Goal: Task Accomplishment & Management: Manage account settings

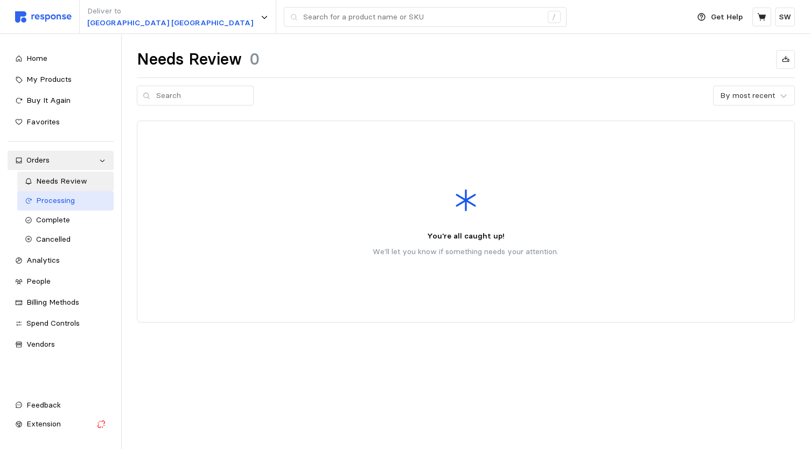
click at [60, 206] on div "Processing" at bounding box center [71, 201] width 70 height 12
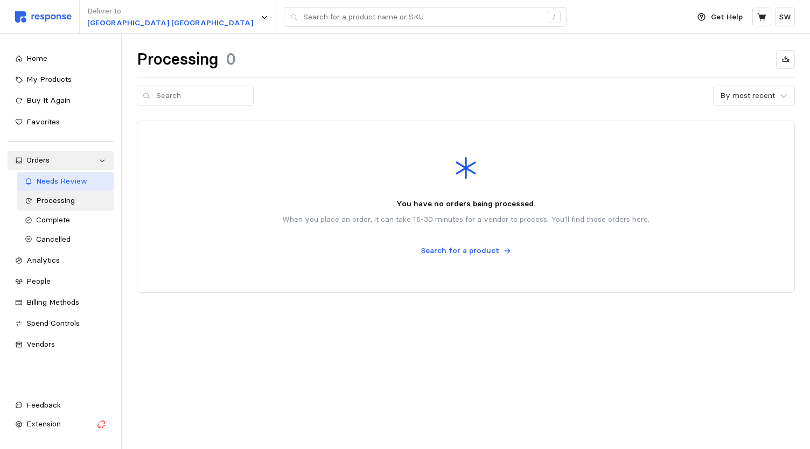
click at [47, 184] on span "Needs Review" at bounding box center [61, 181] width 51 height 10
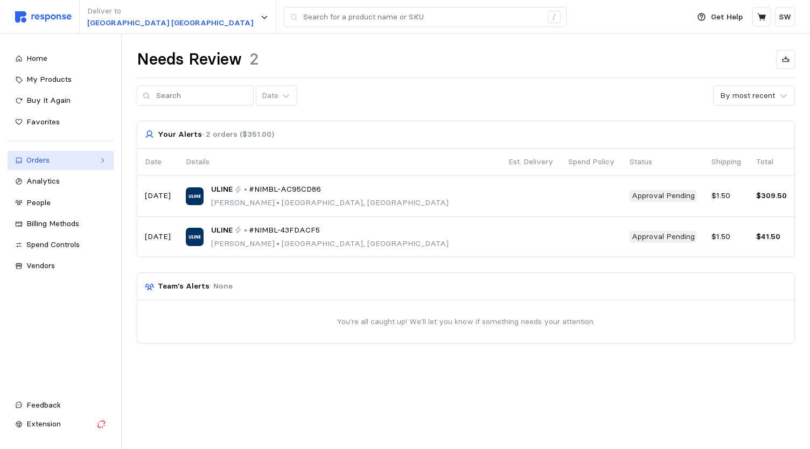
click at [64, 161] on div "Orders" at bounding box center [60, 161] width 68 height 12
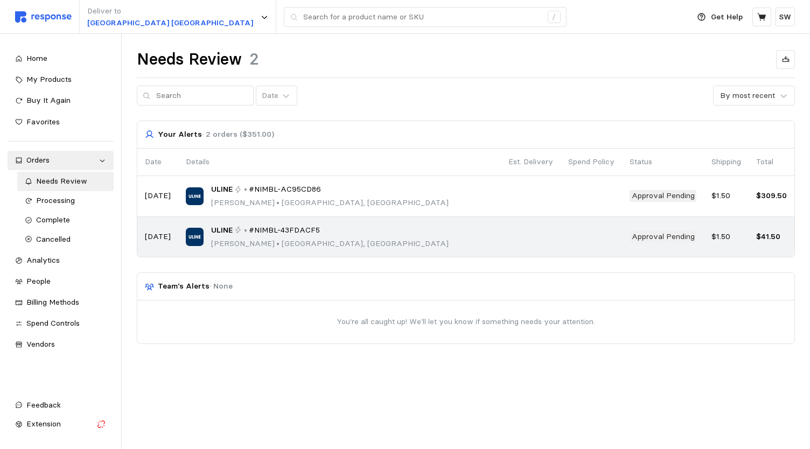
click at [244, 228] on p "•" at bounding box center [245, 231] width 3 height 12
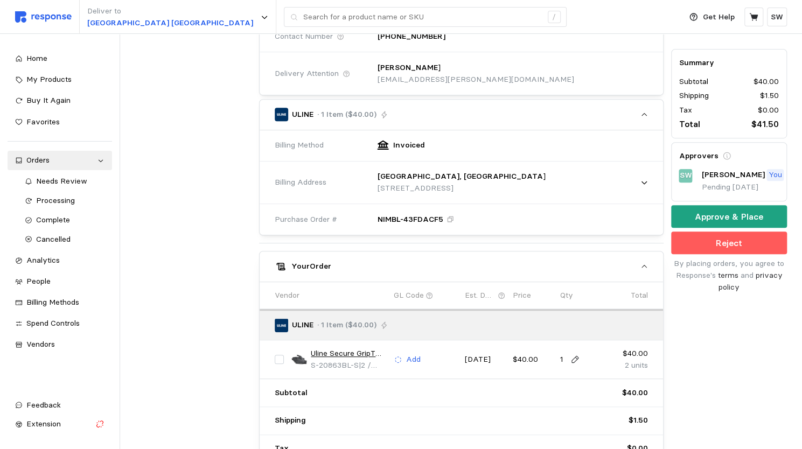
scroll to position [252, 0]
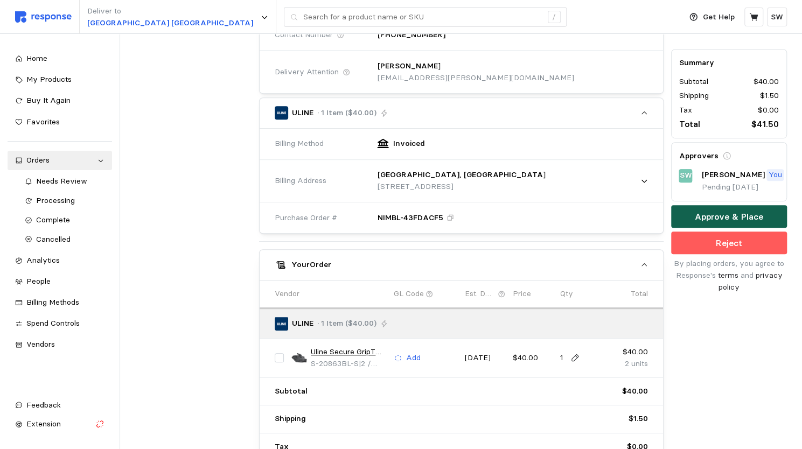
click at [736, 210] on p "Approve & Place" at bounding box center [729, 216] width 68 height 13
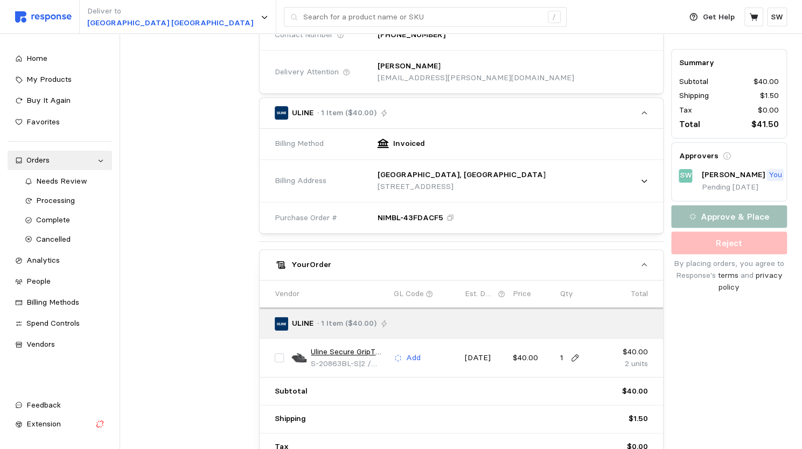
scroll to position [0, 0]
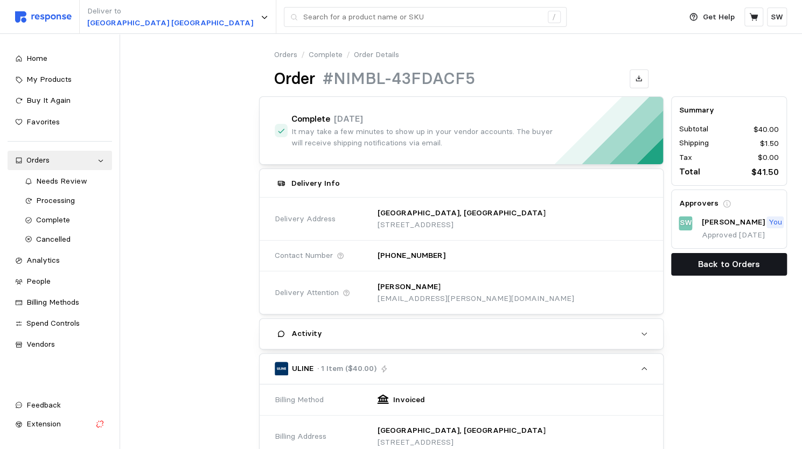
click at [718, 262] on p "Back to Orders" at bounding box center [729, 263] width 62 height 13
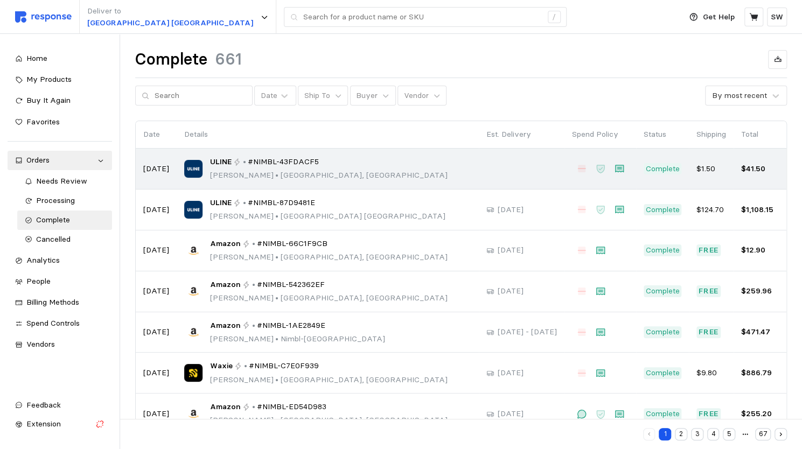
click at [362, 169] on div "ULINE • #NIMBL-43FDACF5 [PERSON_NAME] • [GEOGRAPHIC_DATA], [GEOGRAPHIC_DATA]" at bounding box center [327, 168] width 287 height 25
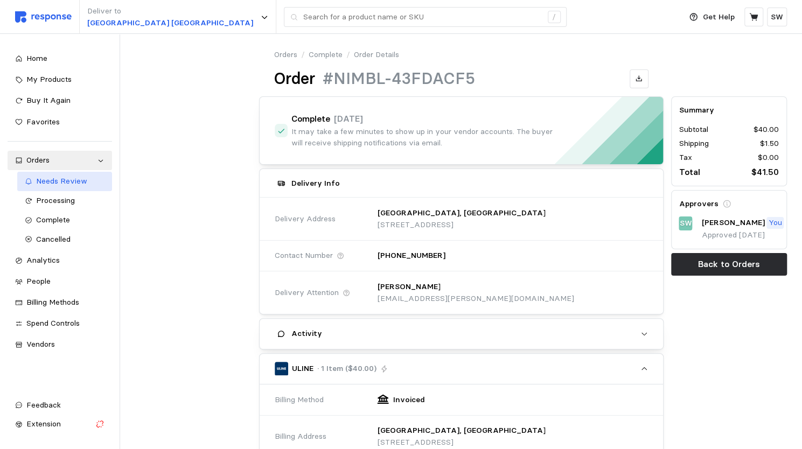
click at [55, 180] on span "Needs Review" at bounding box center [61, 181] width 51 height 10
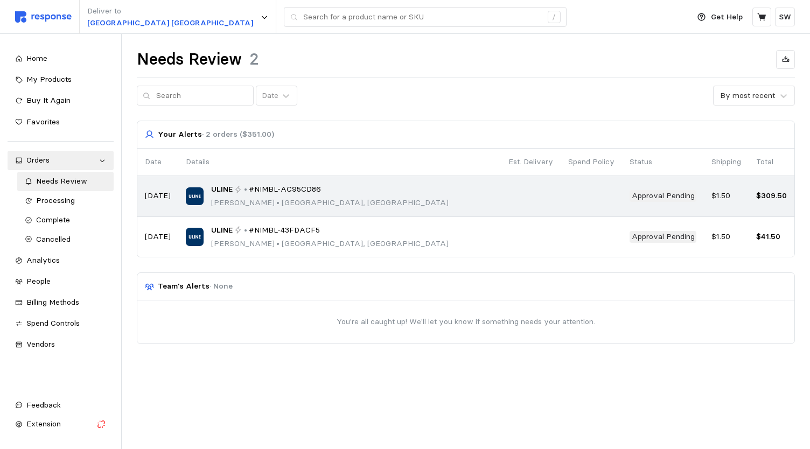
click at [295, 191] on span "#NIMBL-AC95CD86" at bounding box center [285, 190] width 72 height 12
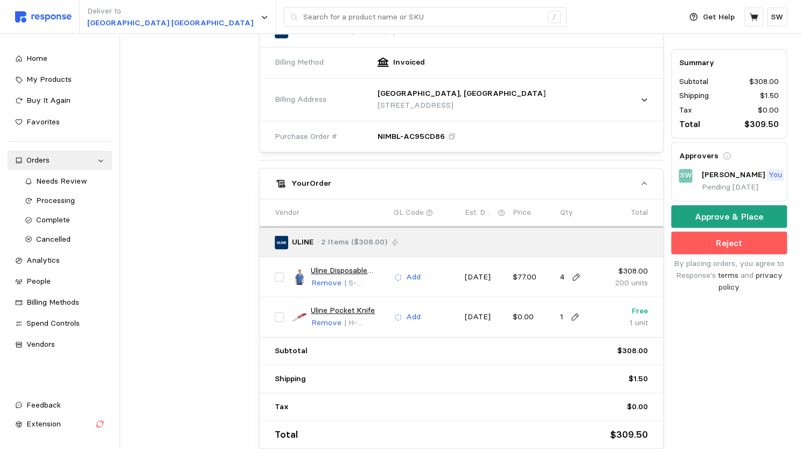
scroll to position [341, 0]
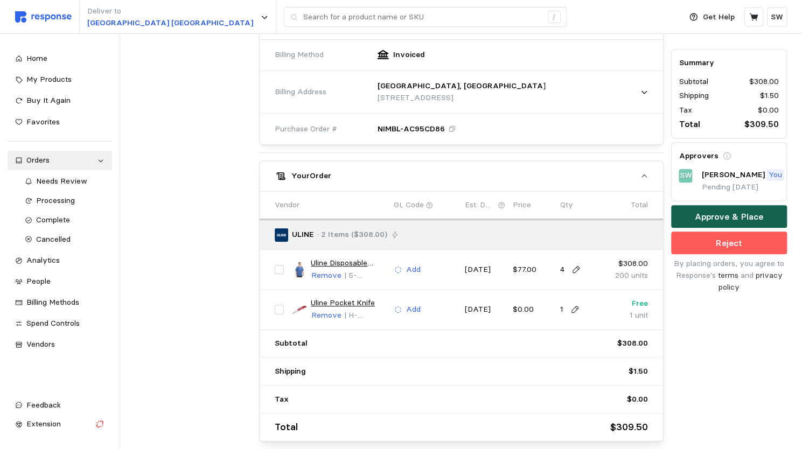
click at [686, 210] on button "Approve & Place" at bounding box center [729, 217] width 116 height 23
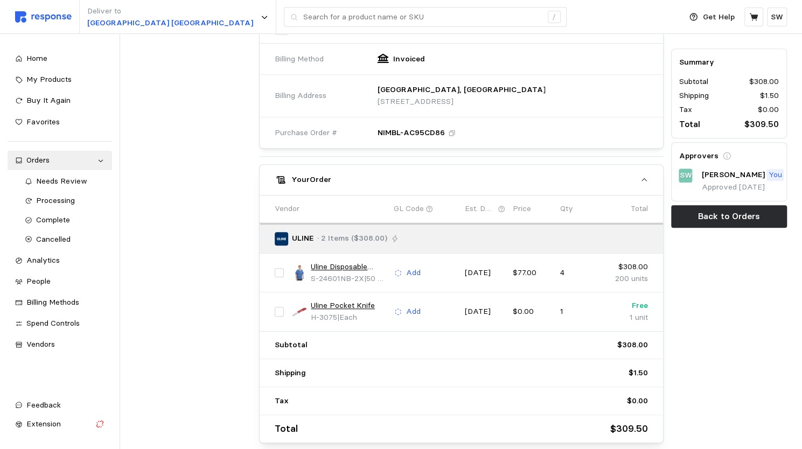
scroll to position [0, 0]
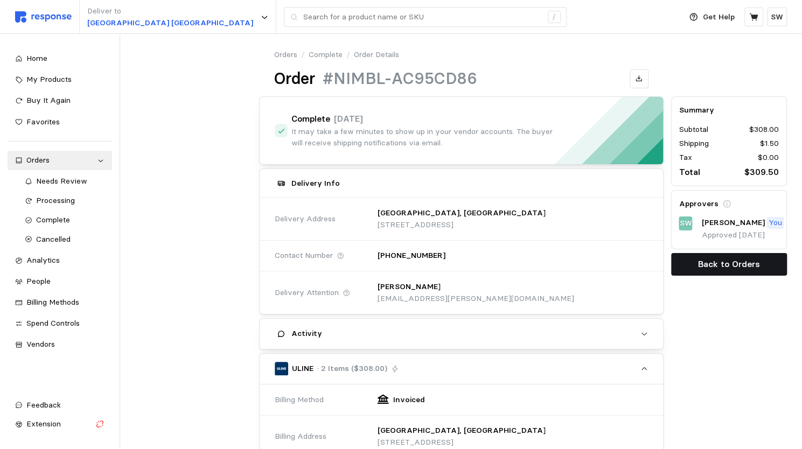
click at [694, 261] on button "Back to Orders" at bounding box center [729, 264] width 116 height 23
